Goal: Information Seeking & Learning: Learn about a topic

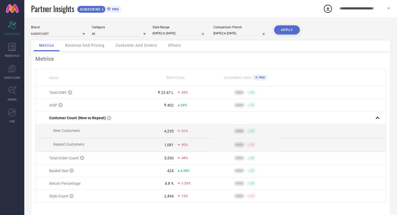
click at [77, 43] on div "Revenue And Pricing" at bounding box center [85, 46] width 50 height 11
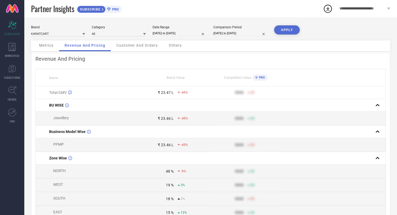
click at [49, 45] on span "Metrics" at bounding box center [46, 45] width 14 height 4
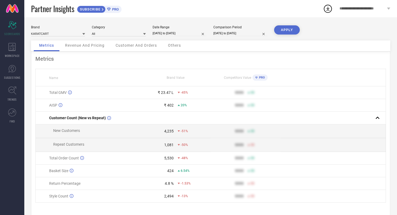
click at [170, 45] on span "Others" at bounding box center [174, 45] width 13 height 4
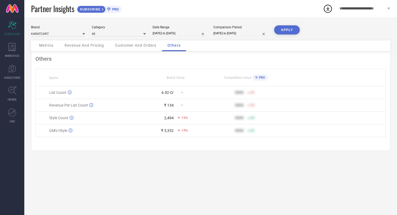
click at [146, 47] on span "Customer And Orders" at bounding box center [135, 45] width 41 height 4
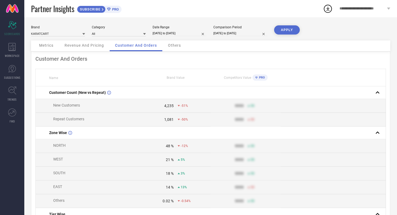
click at [91, 46] on span "Revenue And Pricing" at bounding box center [84, 45] width 39 height 4
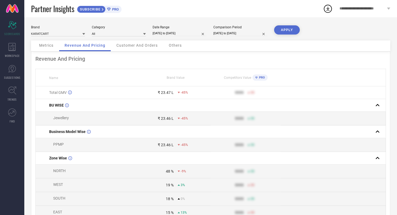
click at [47, 45] on span "Metrics" at bounding box center [46, 45] width 14 height 4
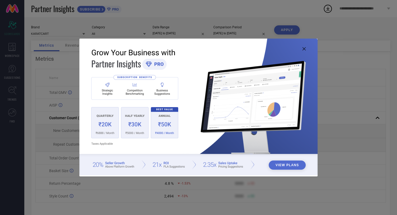
click at [304, 48] on icon at bounding box center [303, 48] width 3 height 3
type input "All"
click at [304, 49] on icon at bounding box center [303, 48] width 3 height 3
